Goal: Transaction & Acquisition: Purchase product/service

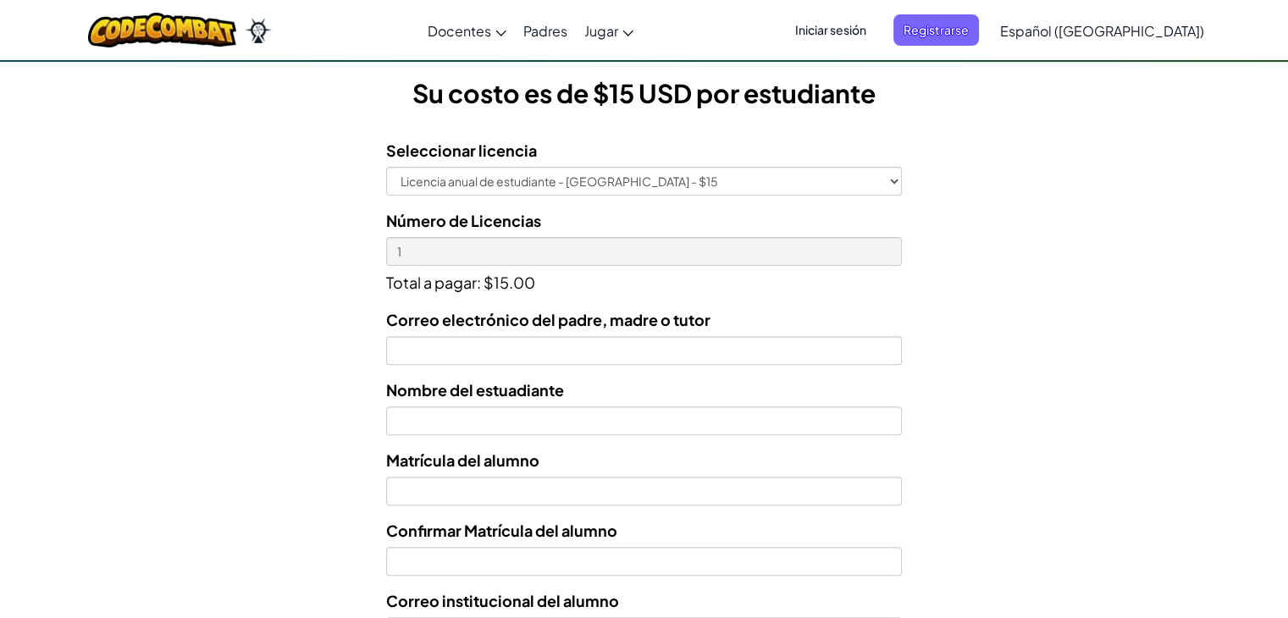
scroll to position [469, 0]
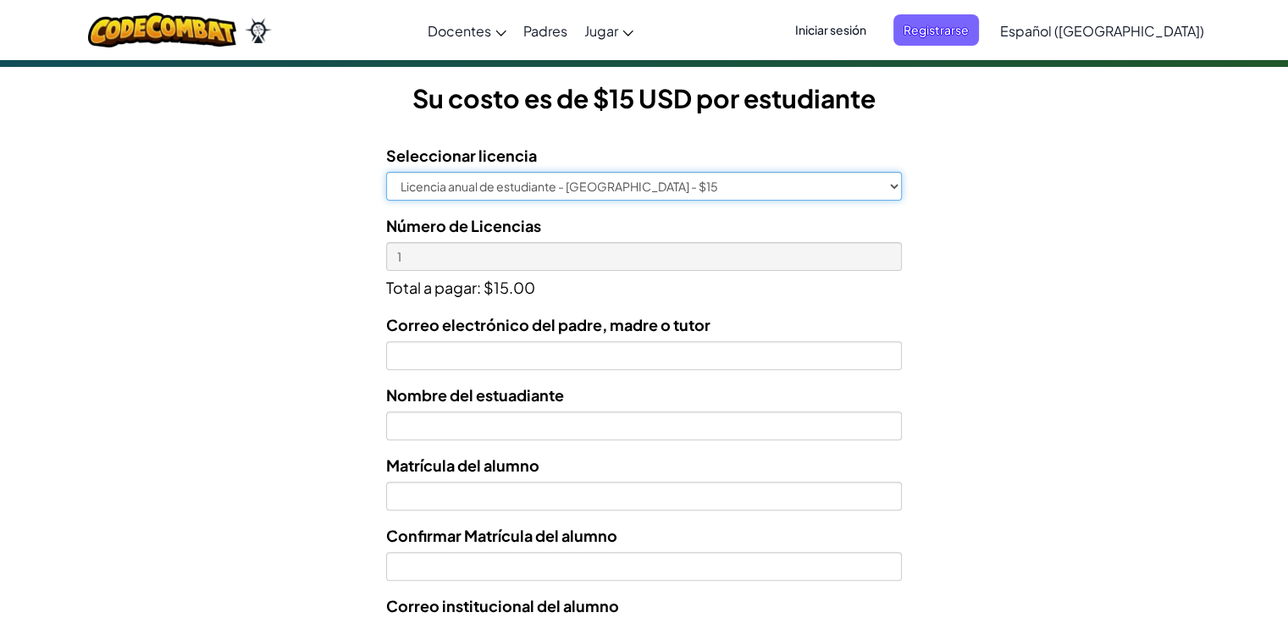
click at [884, 177] on select "Licencia anual de estudiante - [GEOGRAPHIC_DATA] - $15" at bounding box center [643, 186] width 515 height 29
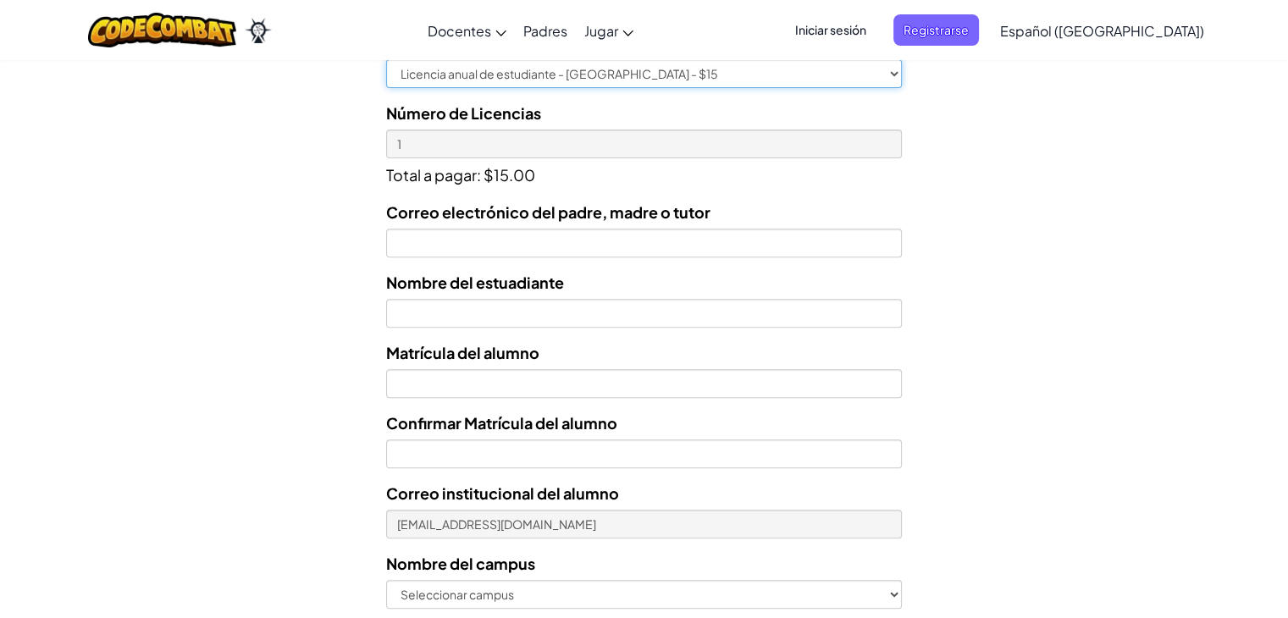
scroll to position [584, 0]
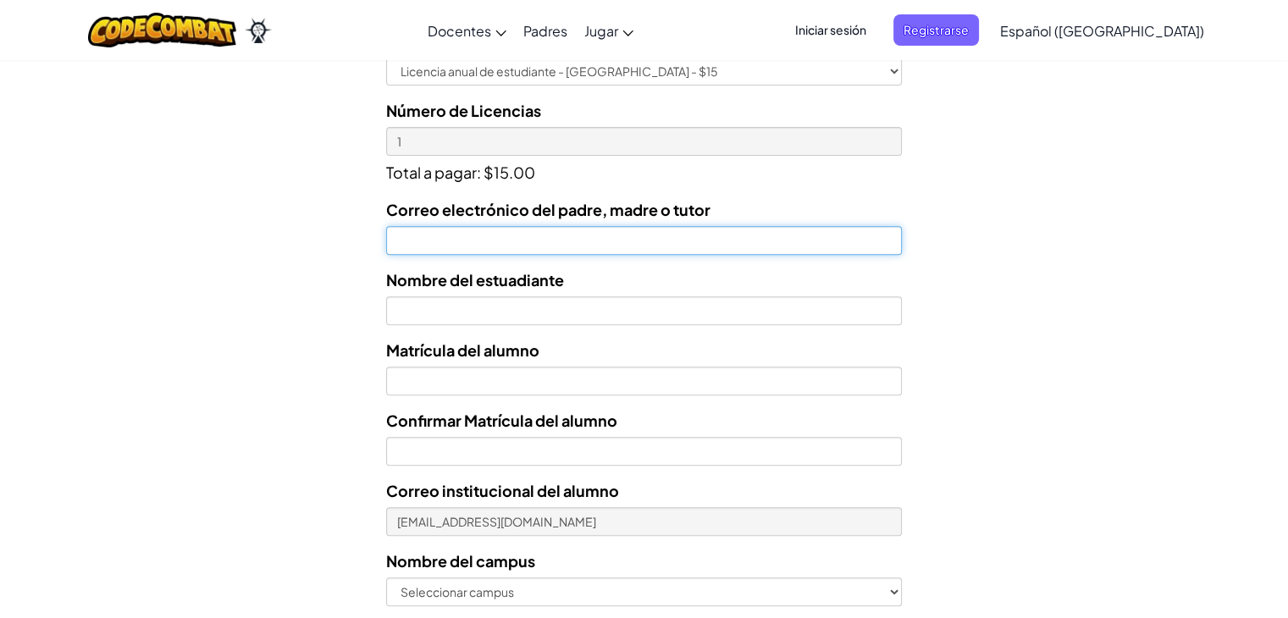
click at [512, 250] on input "Correo electrónico del padre, madre o tutor" at bounding box center [643, 240] width 515 height 29
type input "J"
type input "[EMAIL_ADDRESS][DOMAIN_NAME]"
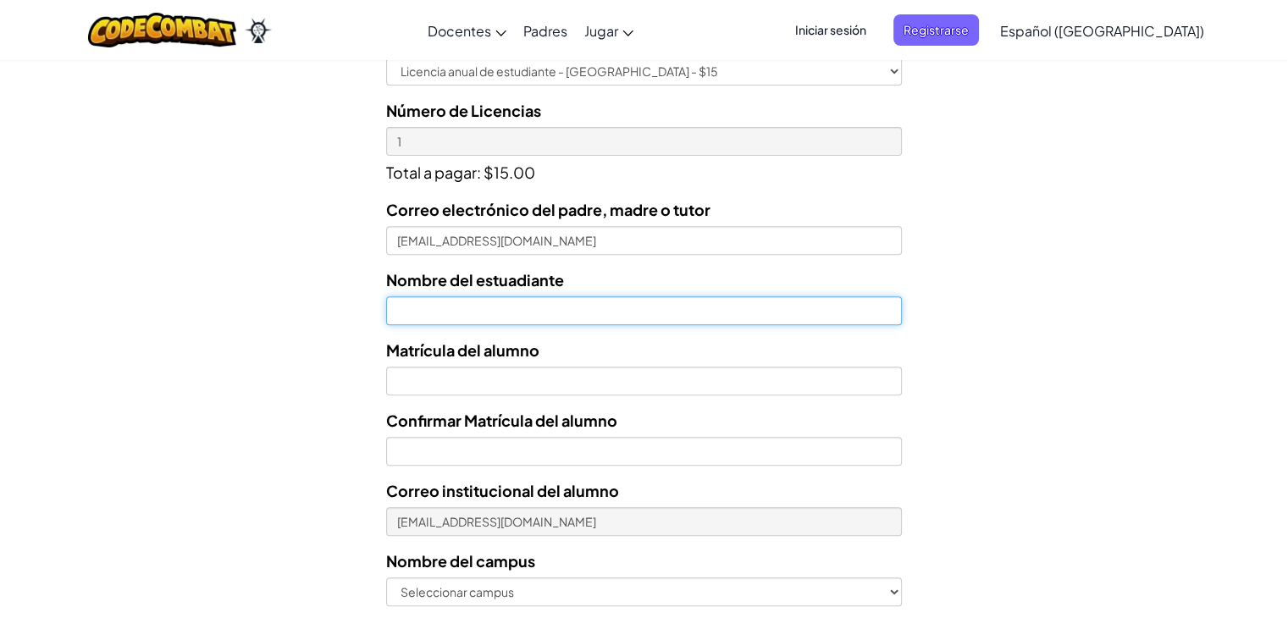
click at [515, 316] on input "text" at bounding box center [643, 310] width 515 height 29
type input "Mafe [PERSON_NAME]"
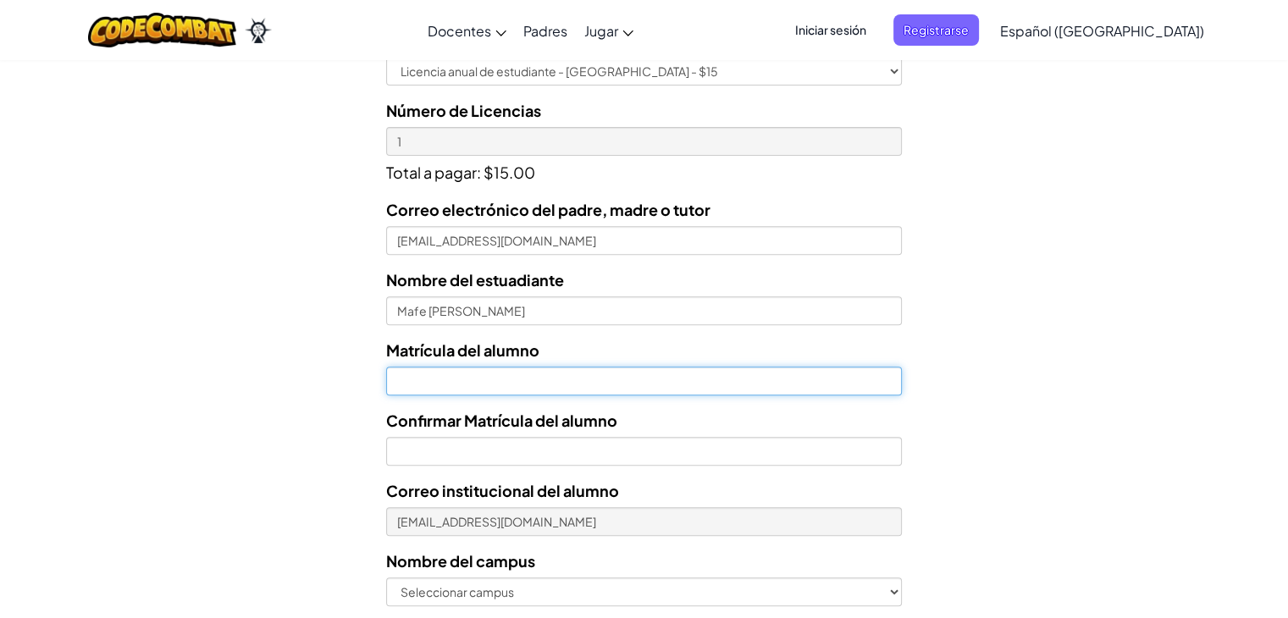
click at [533, 370] on input "Nombre del estuadiante" at bounding box center [643, 381] width 515 height 29
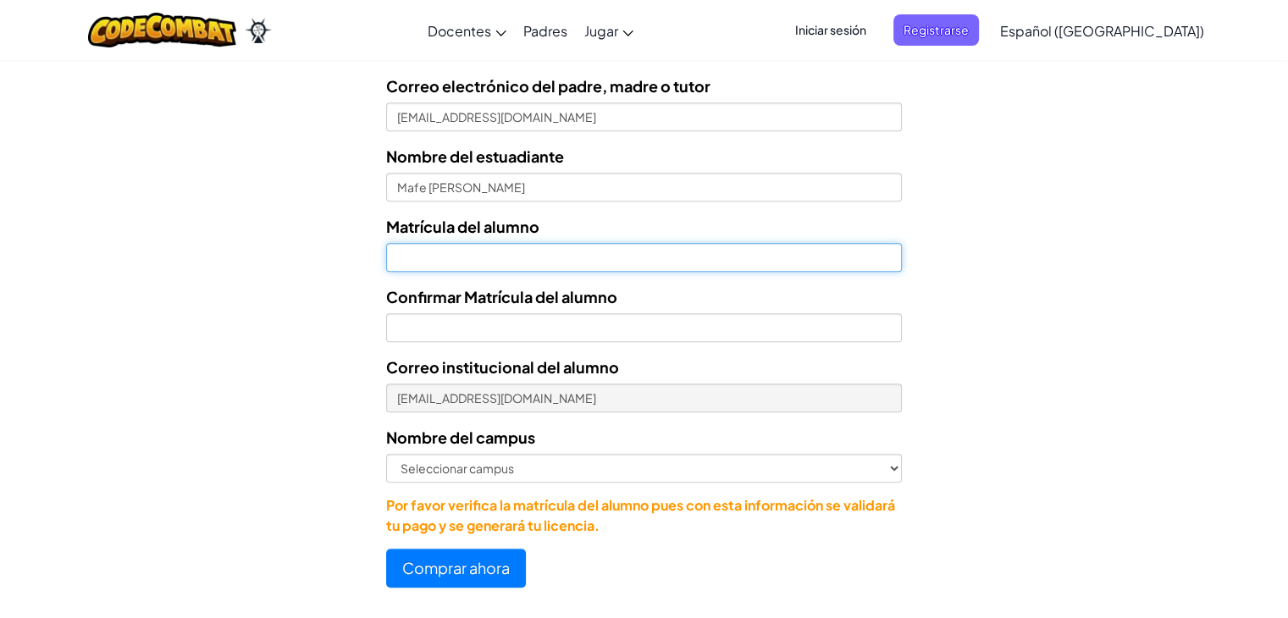
scroll to position [723, 0]
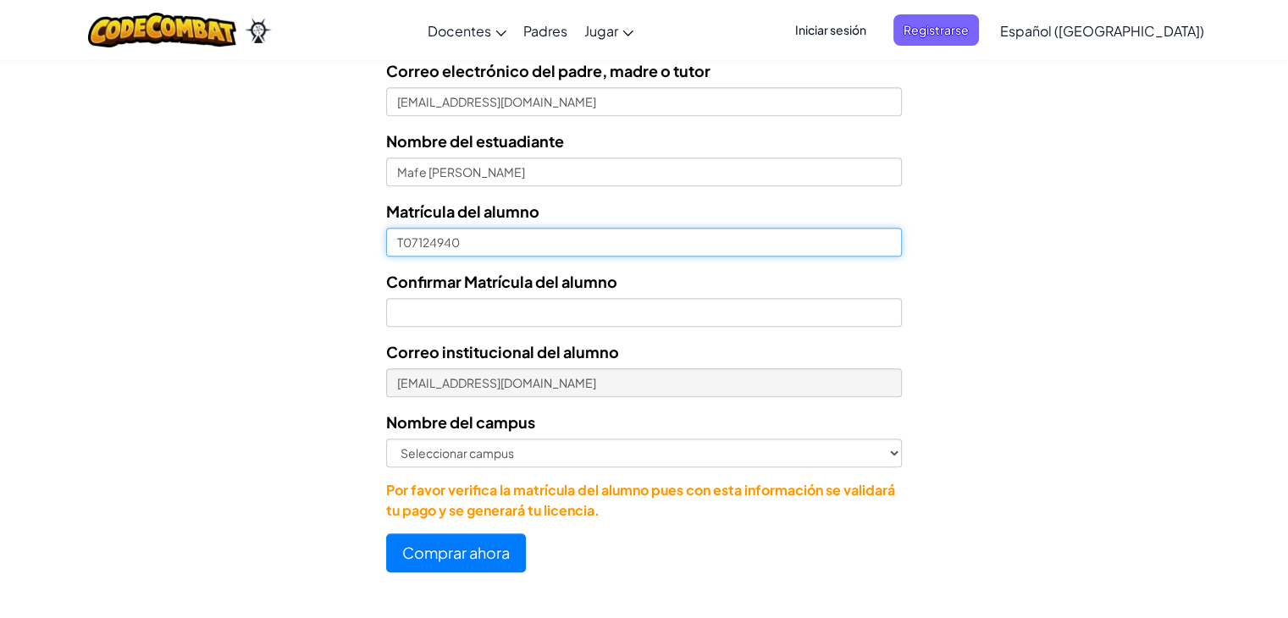
drag, startPoint x: 396, startPoint y: 240, endPoint x: 456, endPoint y: 247, distance: 60.5
click at [456, 247] on input "T07124940" at bounding box center [643, 242] width 515 height 29
type input "T07124940"
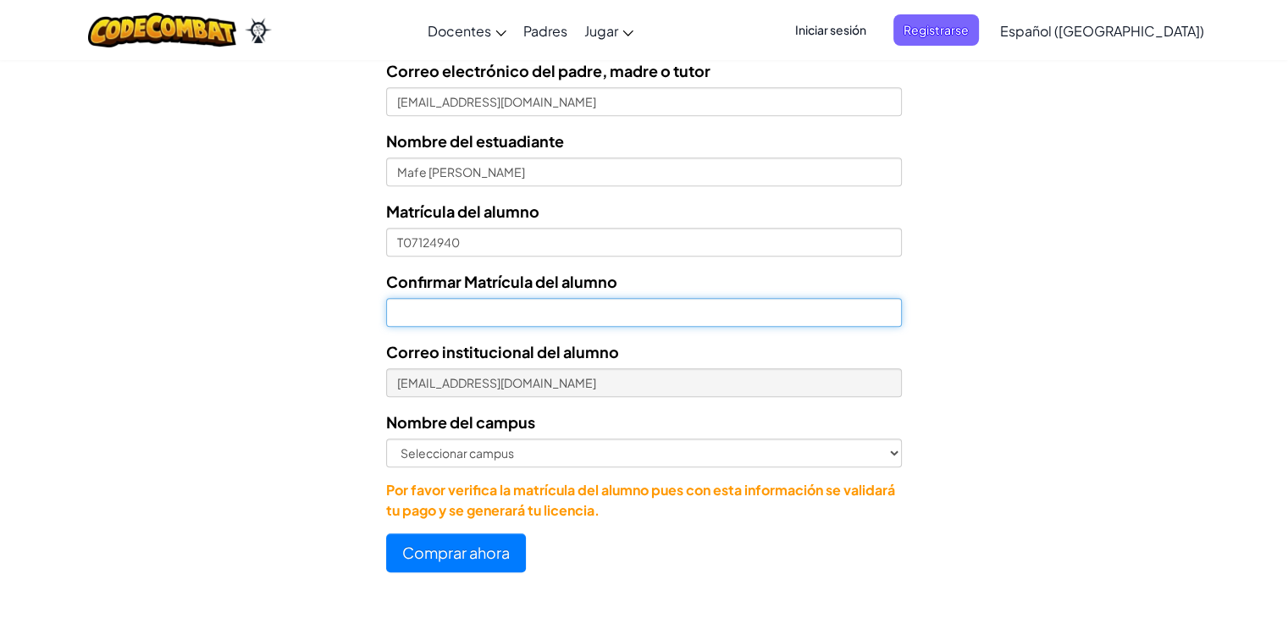
click at [498, 315] on input "Confirmar Matrícula del alumno" at bounding box center [643, 312] width 515 height 29
click at [495, 316] on input "Confirmar Matrícula del alumno" at bounding box center [643, 312] width 515 height 29
click at [424, 310] on input "Confirmar Matrícula del alumno" at bounding box center [643, 312] width 515 height 29
type input "T07124940"
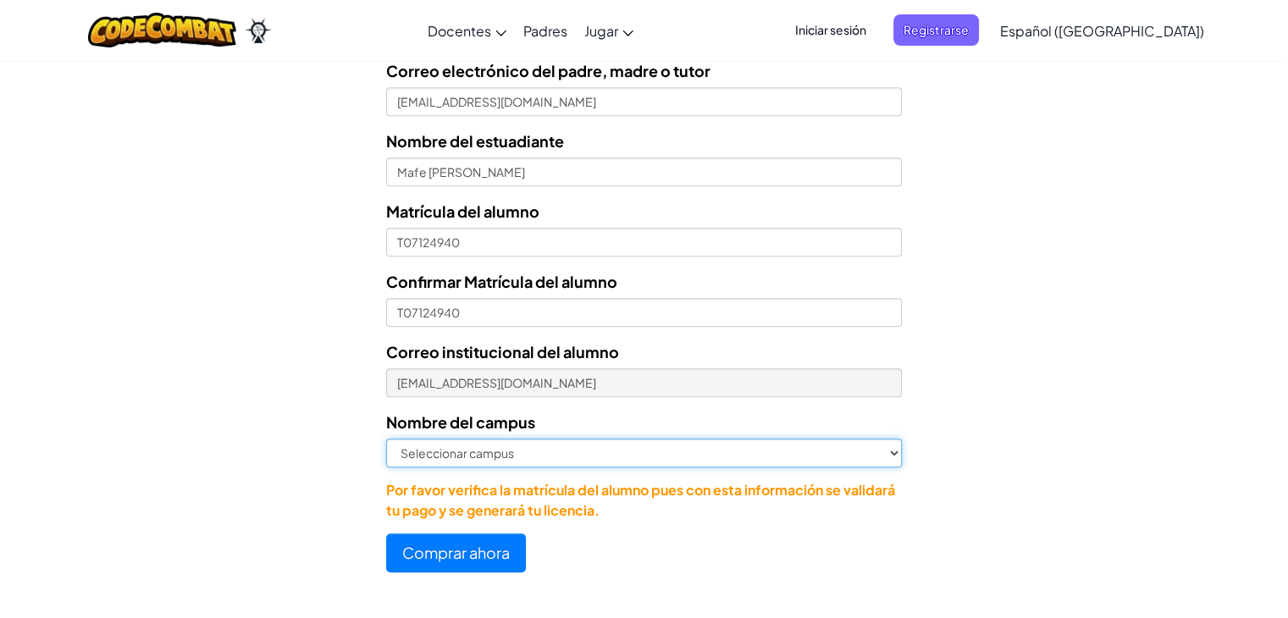
click at [523, 452] on select "Seleccionar campus [GEOGRAPHIC_DATA] Central [GEOGRAPHIC_DATA] [GEOGRAPHIC_DATA…" at bounding box center [643, 453] width 515 height 29
select select "Culiacán"
click at [386, 439] on select "Seleccionar campus [GEOGRAPHIC_DATA] Central [GEOGRAPHIC_DATA] [GEOGRAPHIC_DATA…" at bounding box center [643, 453] width 515 height 29
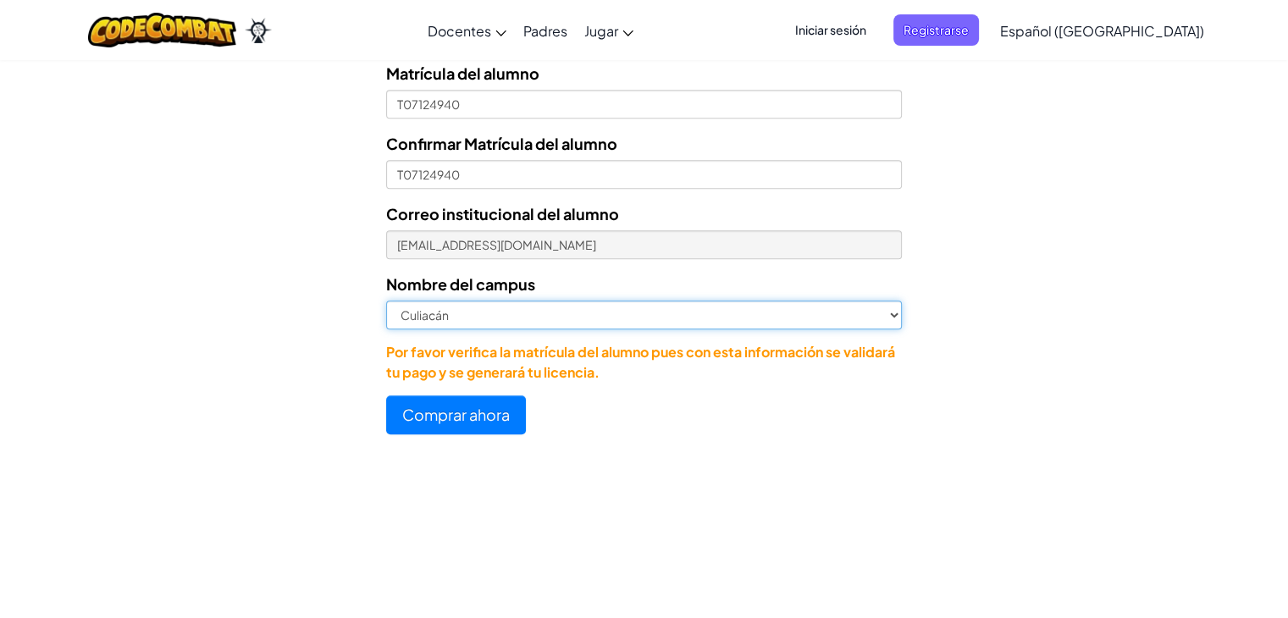
scroll to position [860, 0]
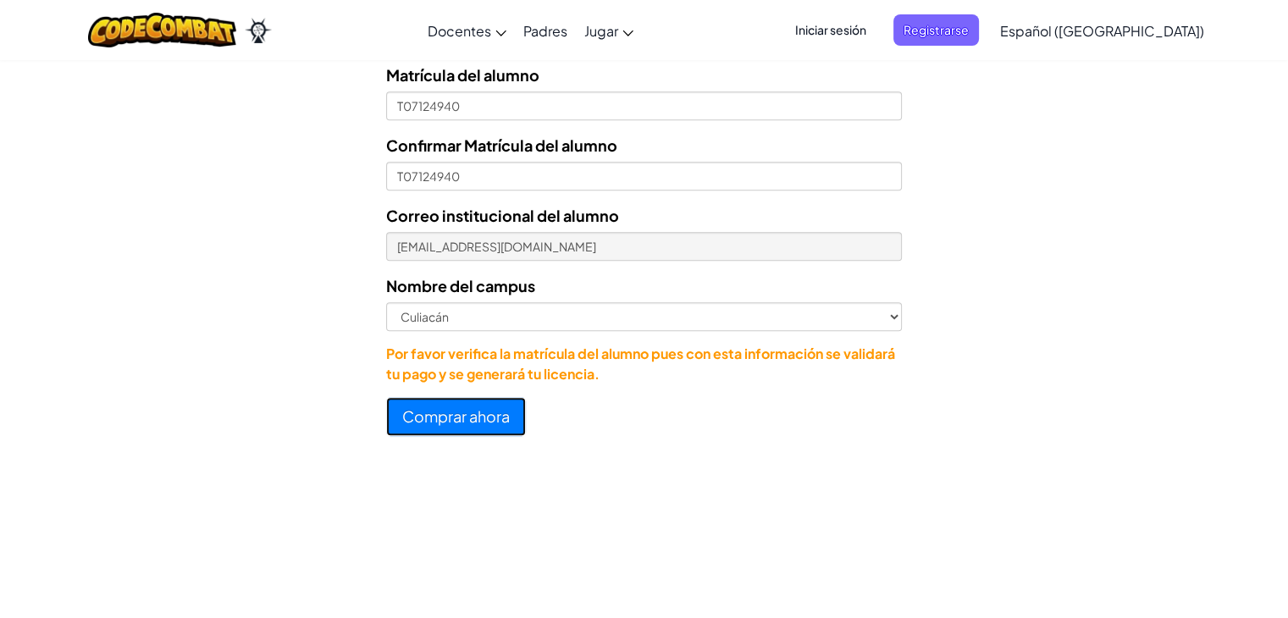
click at [420, 425] on button "Comprar ahora" at bounding box center [456, 416] width 140 height 39
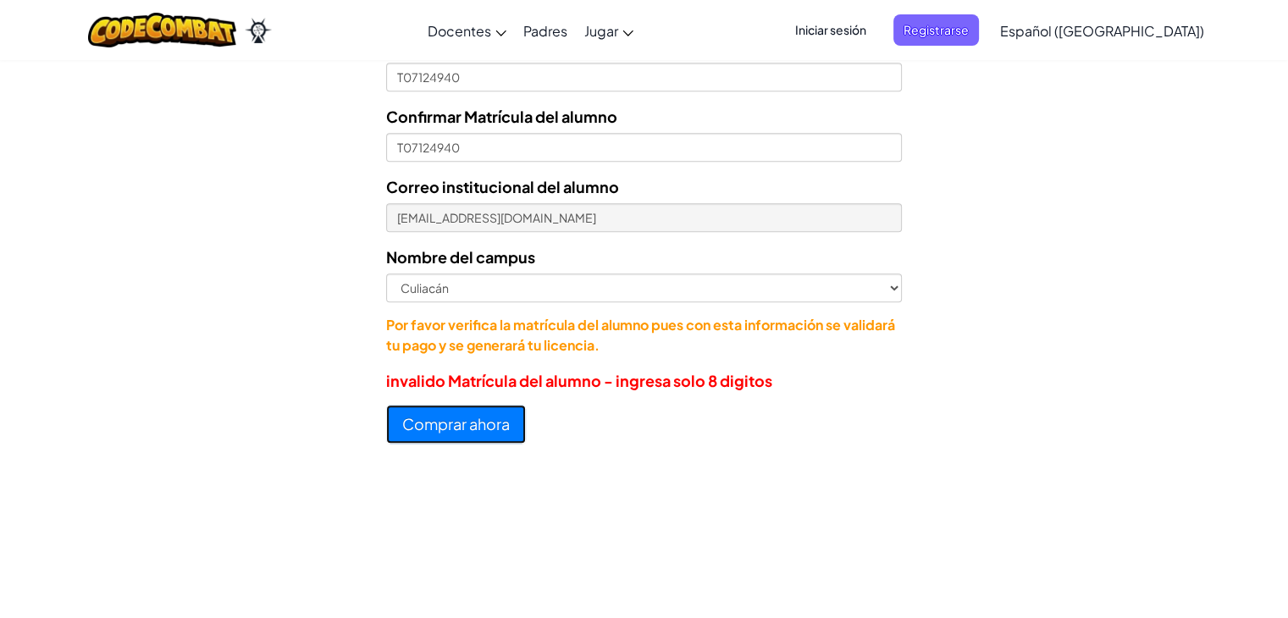
scroll to position [830, 0]
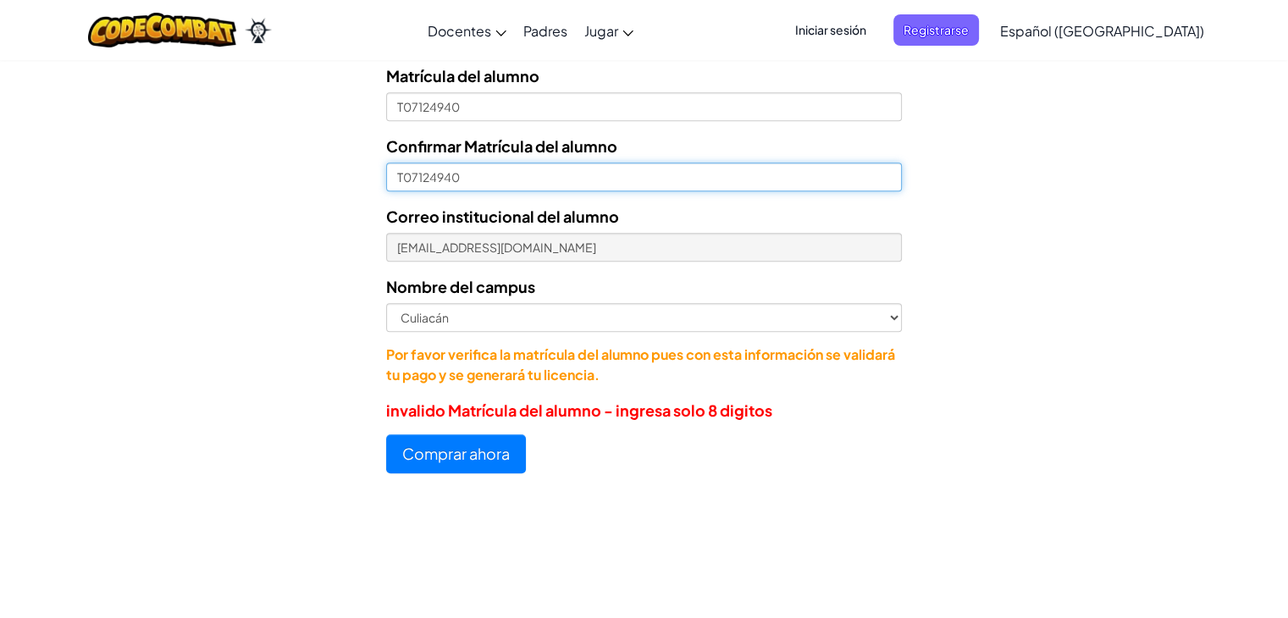
click at [401, 176] on input "T07124940" at bounding box center [643, 177] width 515 height 29
type input "07124940"
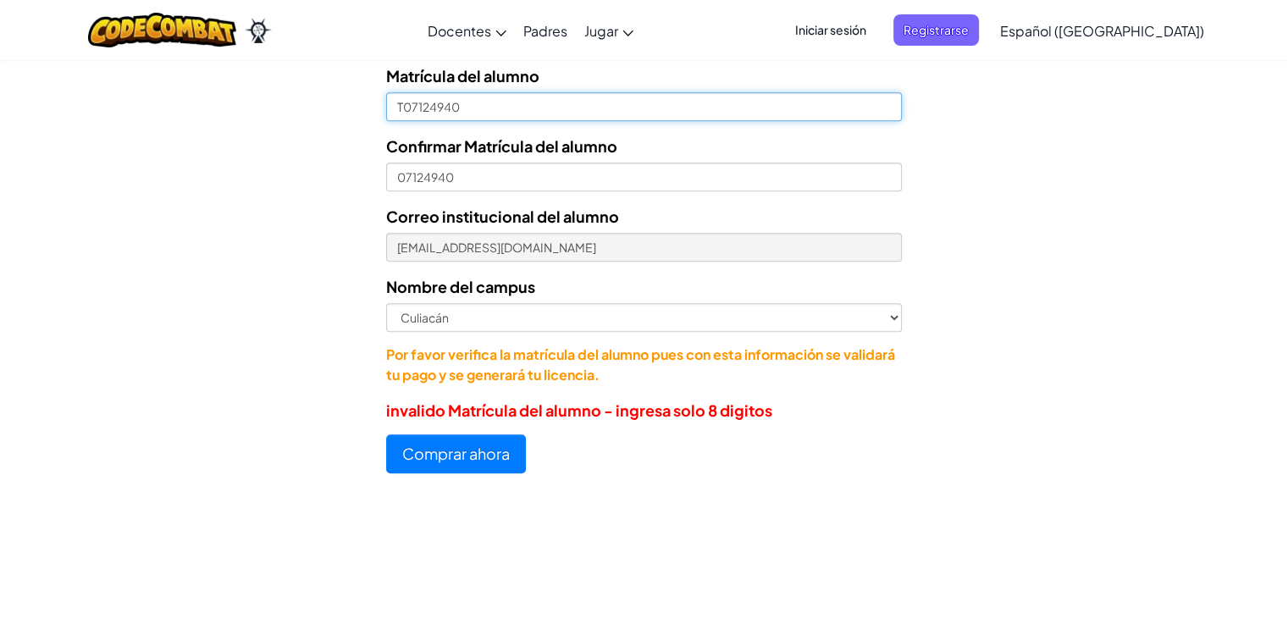
click at [402, 106] on input "T07124940" at bounding box center [643, 106] width 515 height 29
type input "07124940"
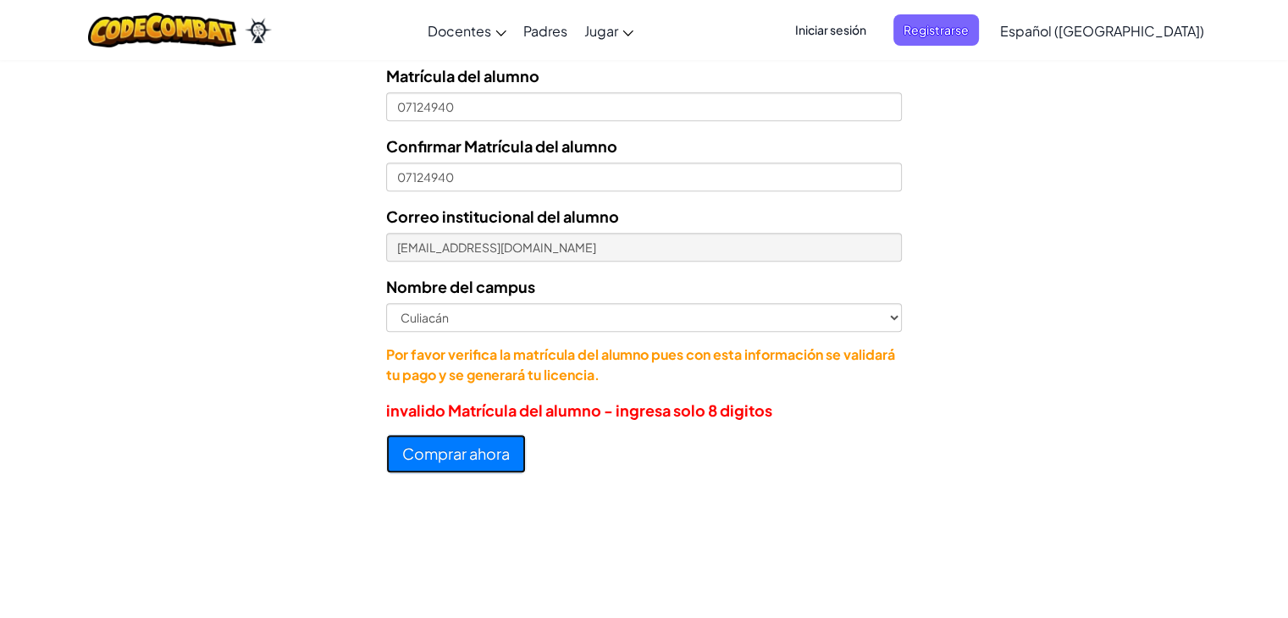
click at [420, 445] on button "Comprar ahora" at bounding box center [456, 454] width 140 height 39
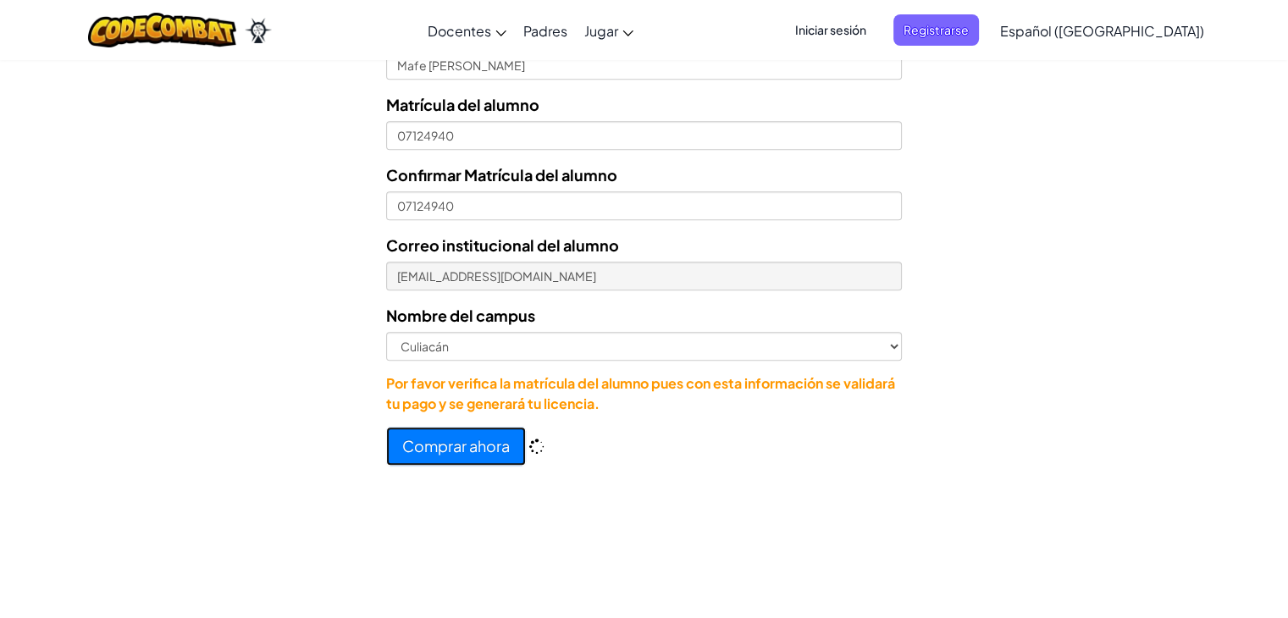
scroll to position [860, 0]
